Goal: Task Accomplishment & Management: Manage account settings

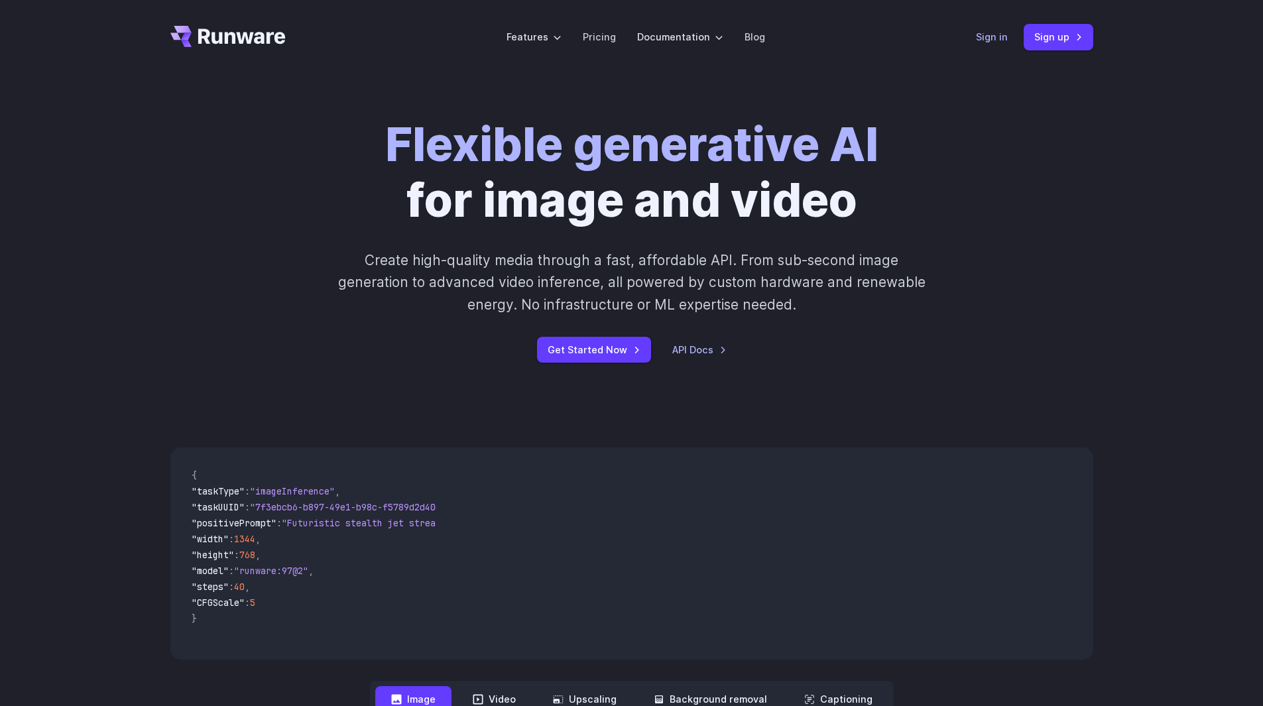
click at [992, 39] on link "Sign in" at bounding box center [992, 36] width 32 height 15
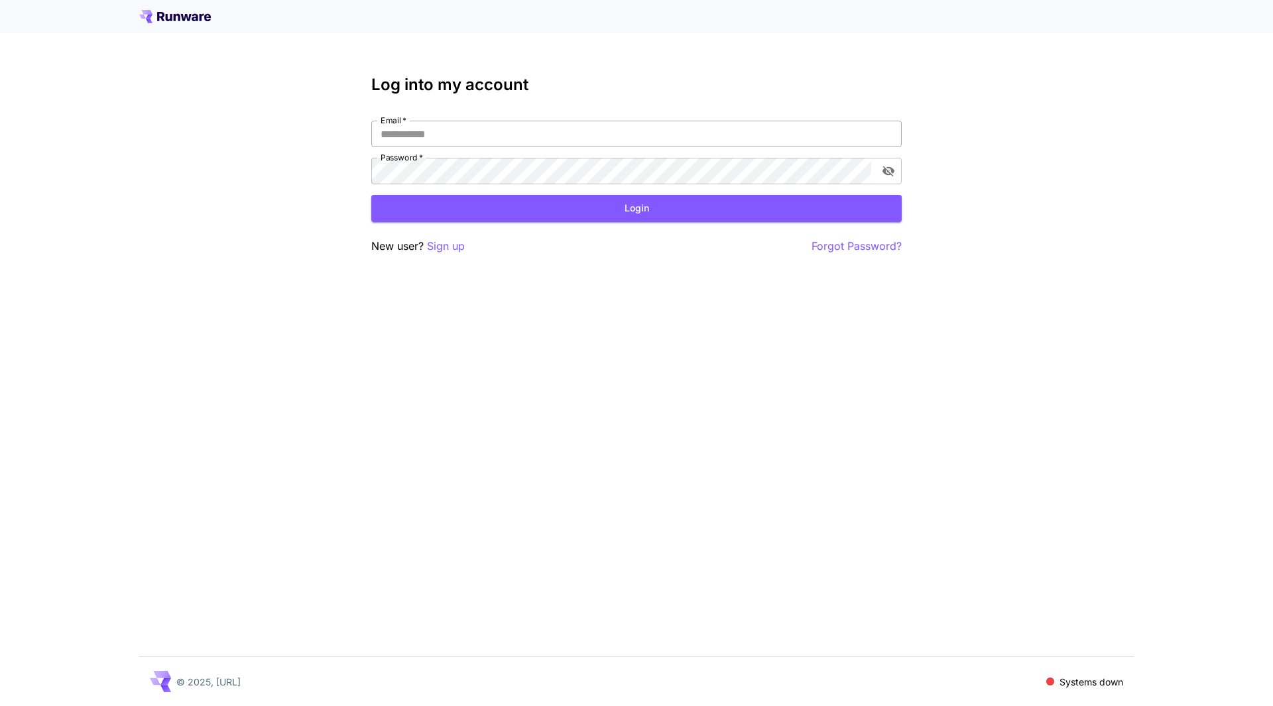
click at [419, 126] on input "Email   *" at bounding box center [636, 134] width 531 height 27
type input "**********"
click button "Login" at bounding box center [636, 208] width 531 height 27
